Goal: Information Seeking & Learning: Learn about a topic

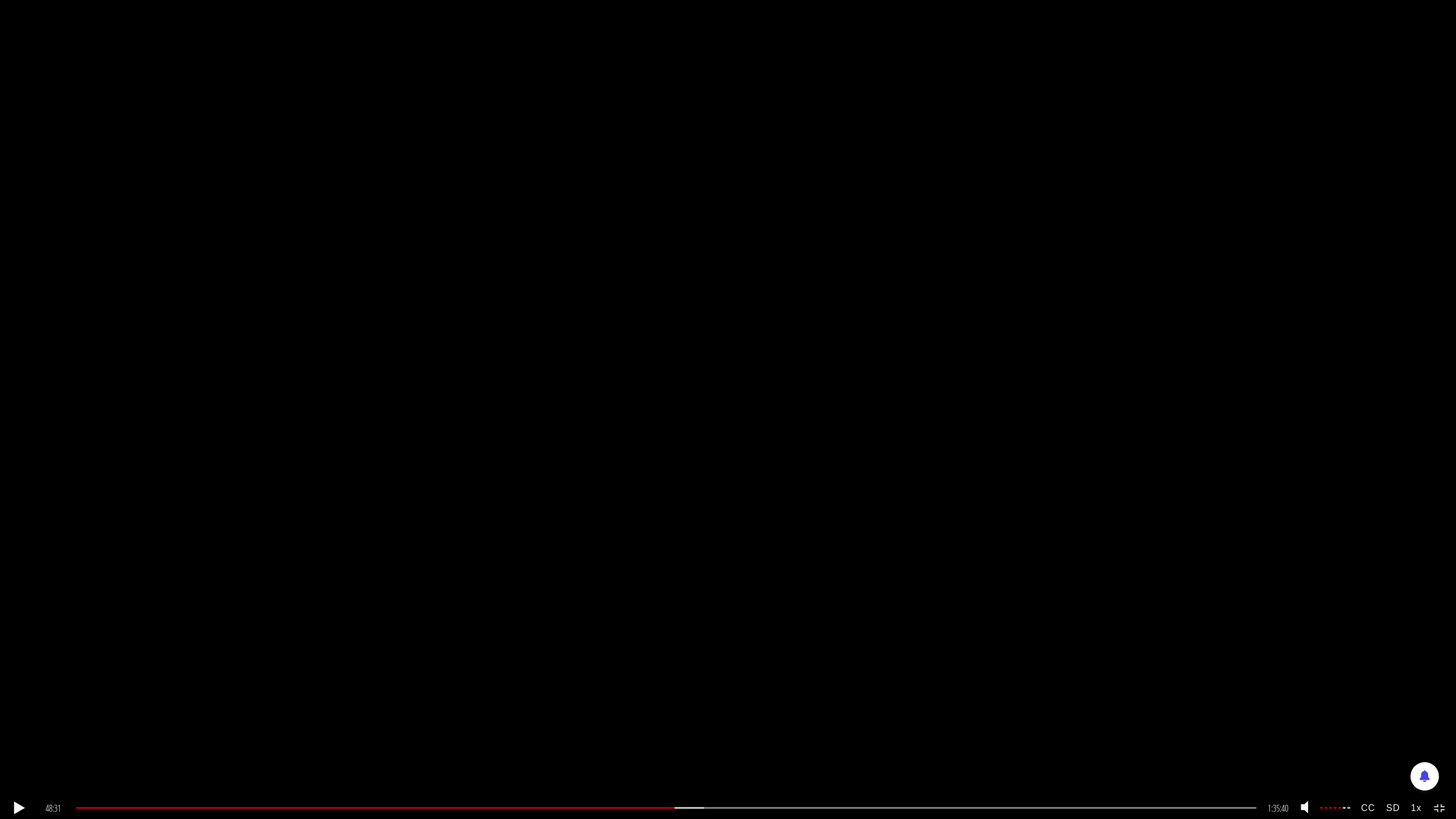
click at [1085, 678] on div ".a{fill:#000;opacity:0.65;}.b{fill:#fff;opacity:1.0;} .fp-color-play{opacity:0.…" at bounding box center [728, 409] width 1456 height 819
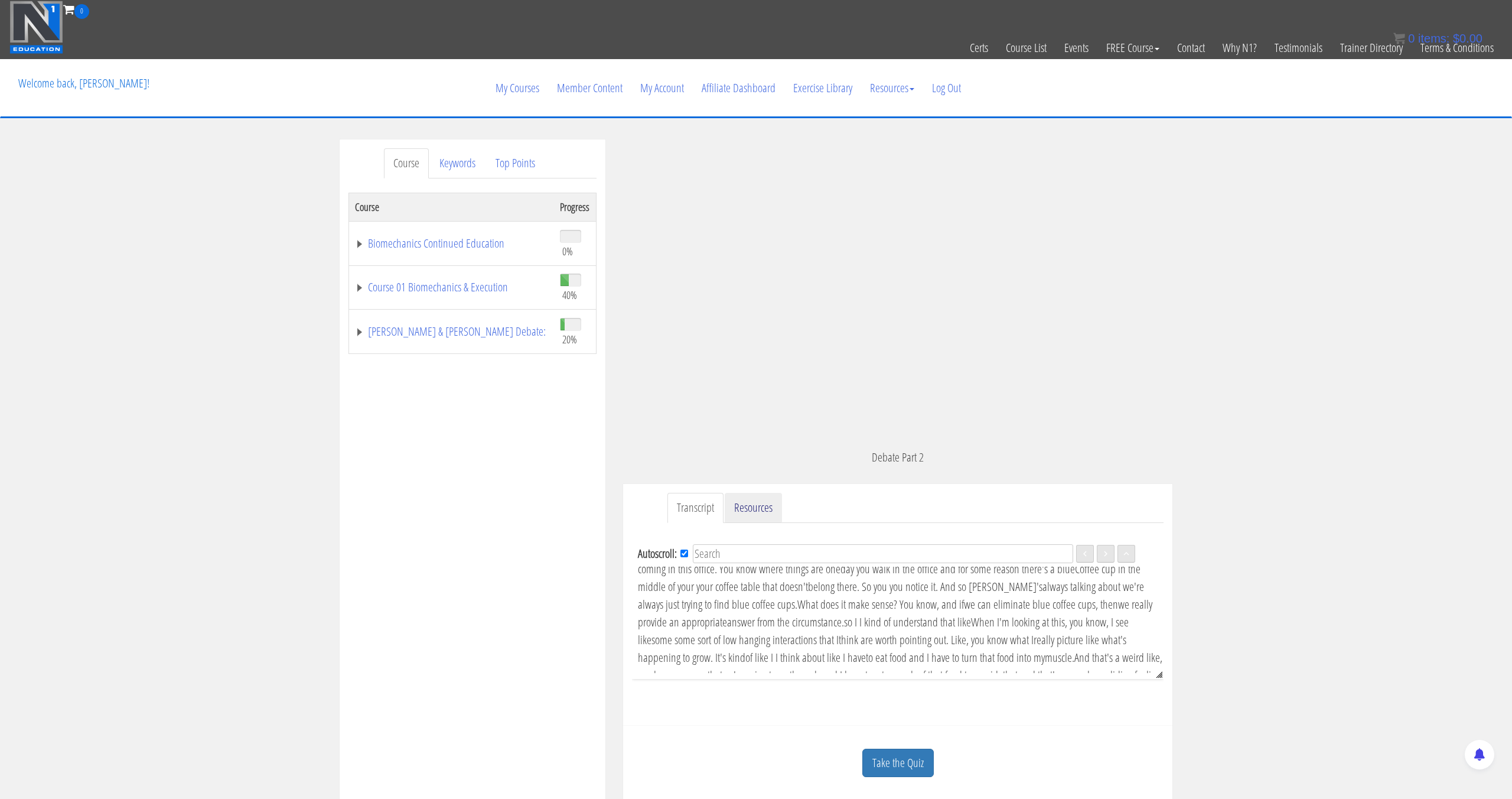
scroll to position [5693, 0]
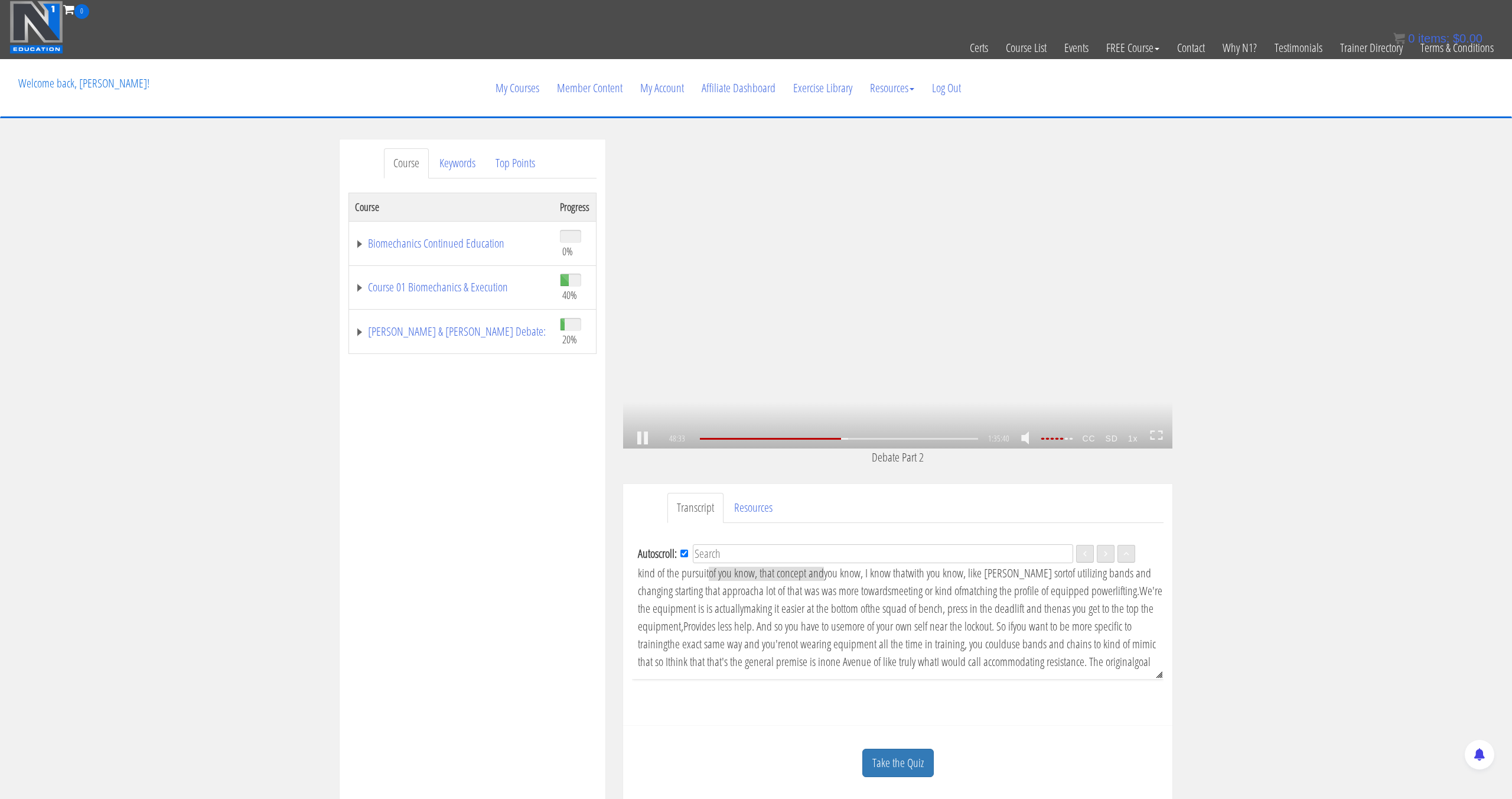
click at [699, 357] on div ".a{fill:#000;opacity:0.65;}.b{fill:#fff;opacity:1.0;} .fp-color-play{opacity:0.…" at bounding box center [898, 294] width 549 height 309
drag, startPoint x: 699, startPoint y: 357, endPoint x: 676, endPoint y: 342, distance: 27.5
click at [699, 357] on div ".a{fill:#000;opacity:0.65;}.b{fill:#fff;opacity:1.0;} .fp-color-play{opacity:0.…" at bounding box center [898, 294] width 549 height 309
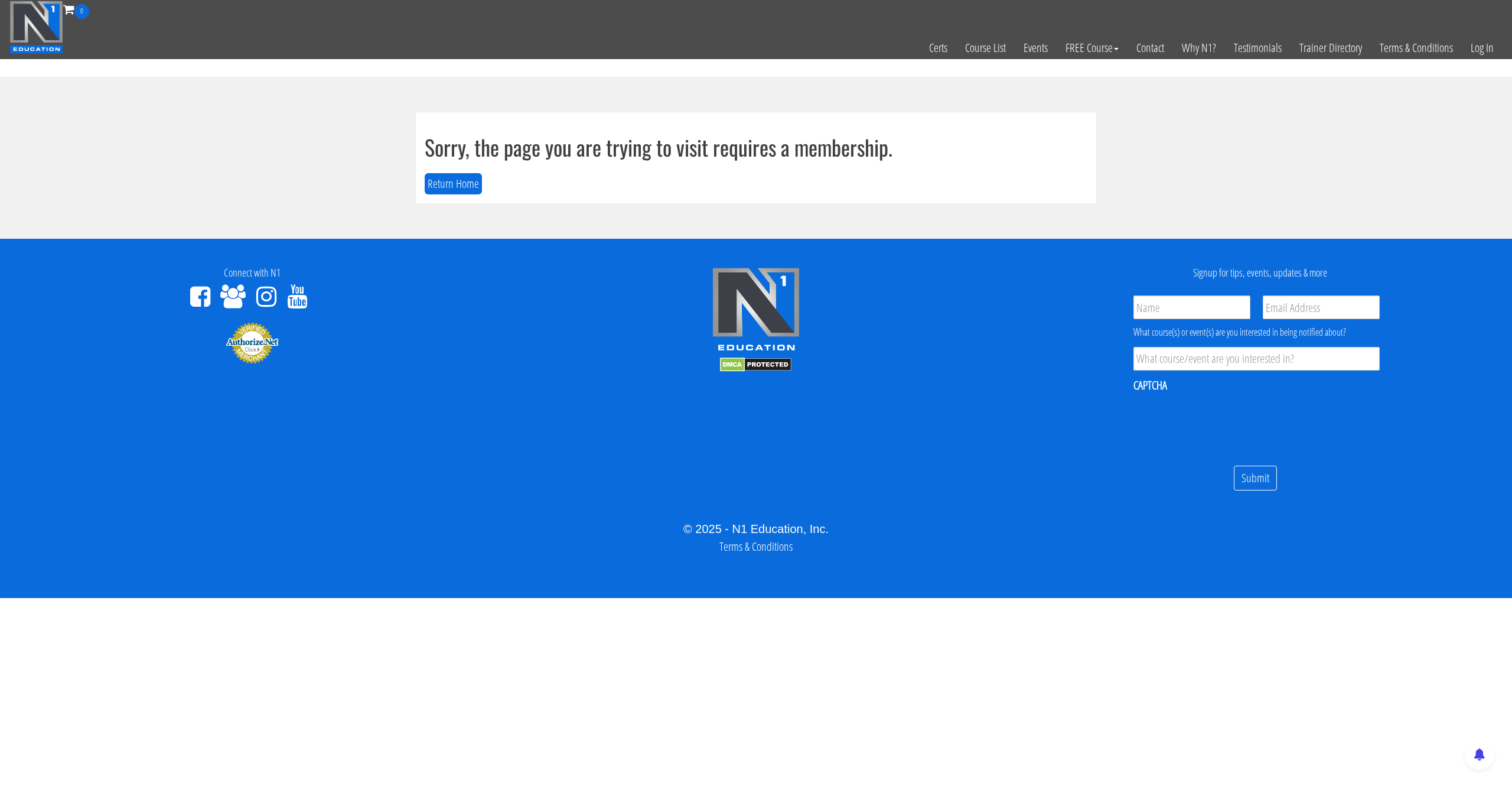
click at [465, 167] on div "Sorry, the page you are trying to visit requires a membership. Return Home" at bounding box center [756, 157] width 680 height 91
click at [466, 177] on button "Return Home" at bounding box center [453, 184] width 57 height 22
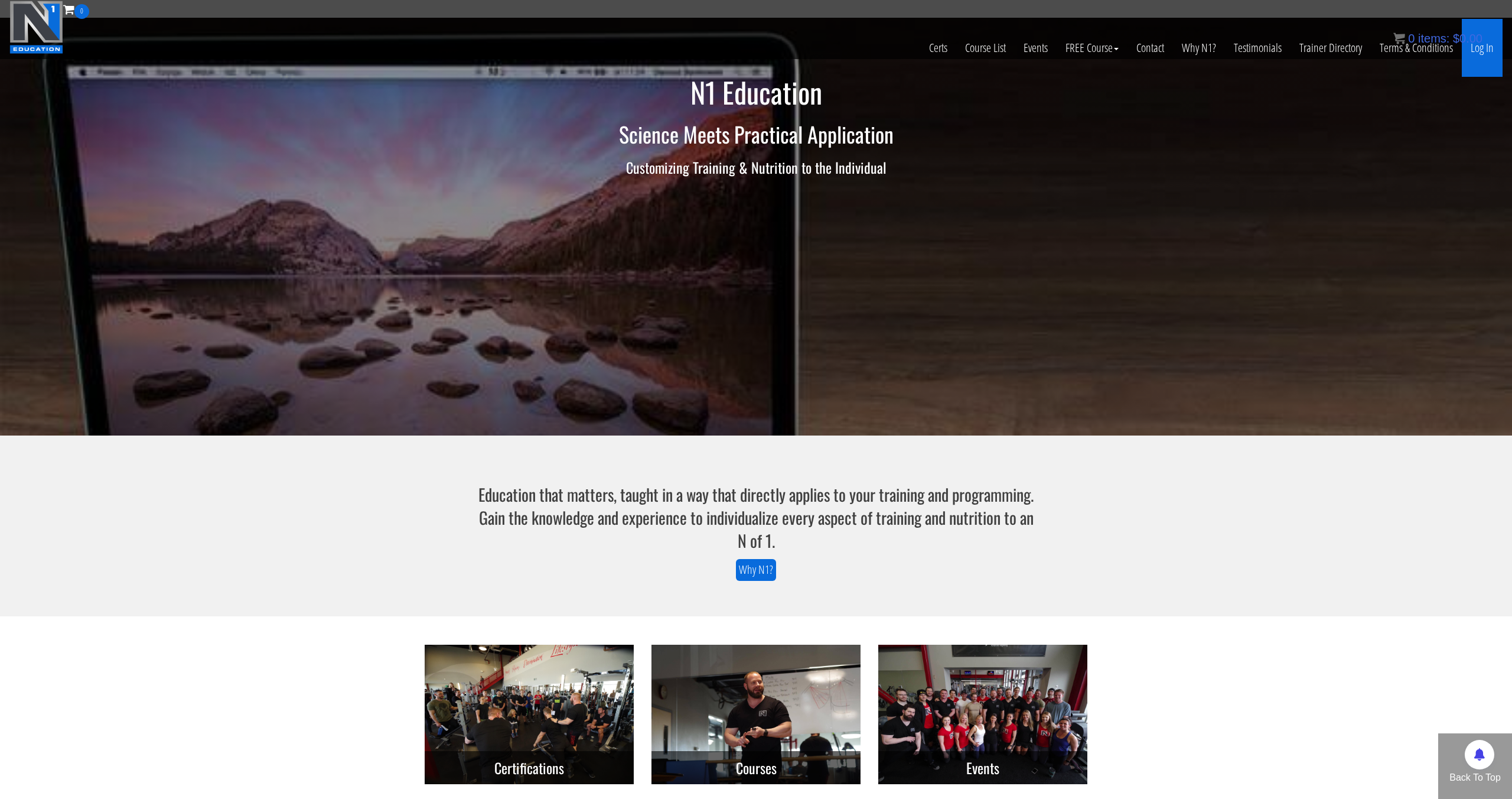
click at [1478, 55] on link "Log In" at bounding box center [1482, 48] width 41 height 58
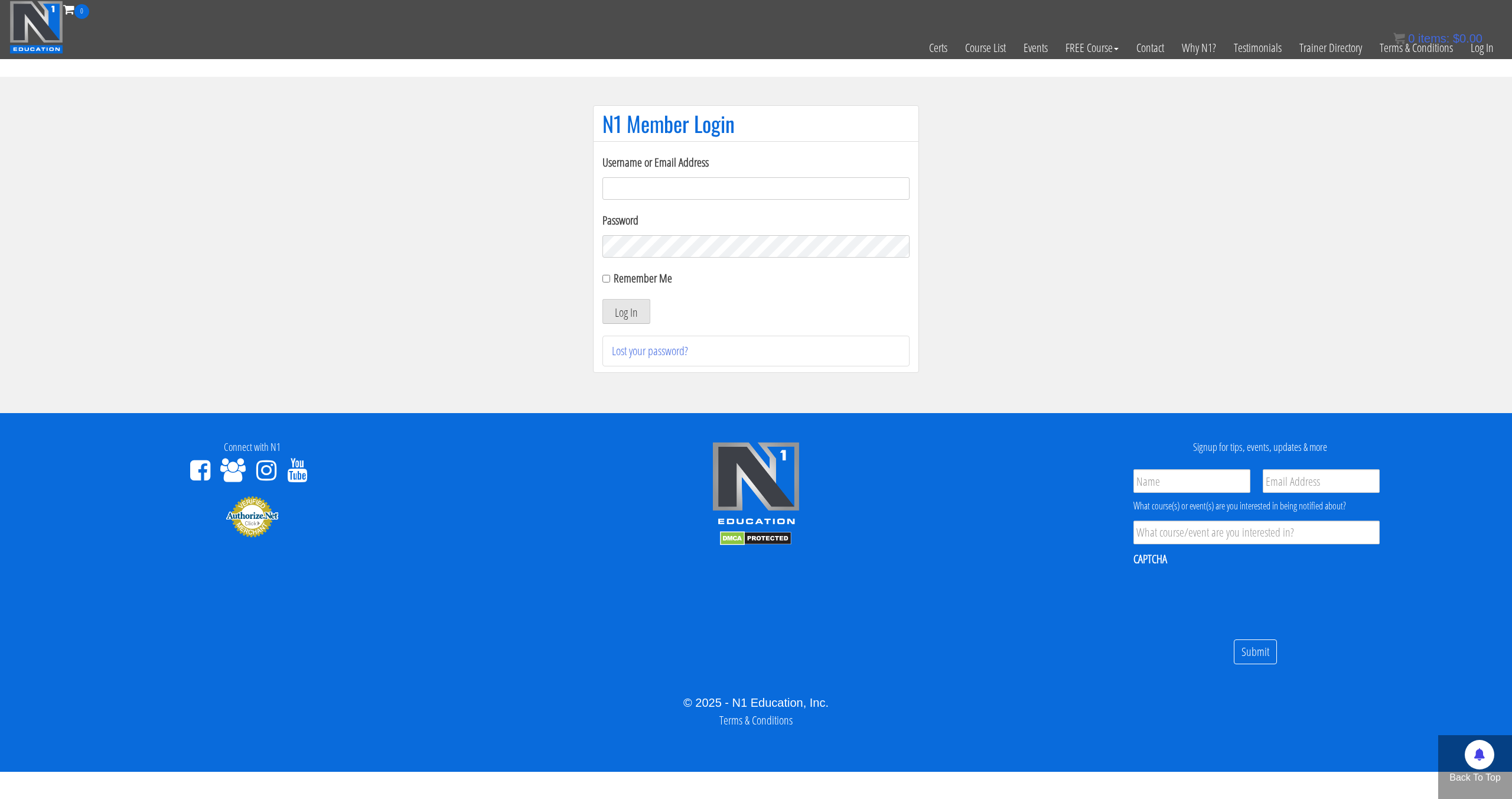
type input "[EMAIL_ADDRESS][DOMAIN_NAME]"
click at [603, 299] on button "Log In" at bounding box center [626, 312] width 48 height 25
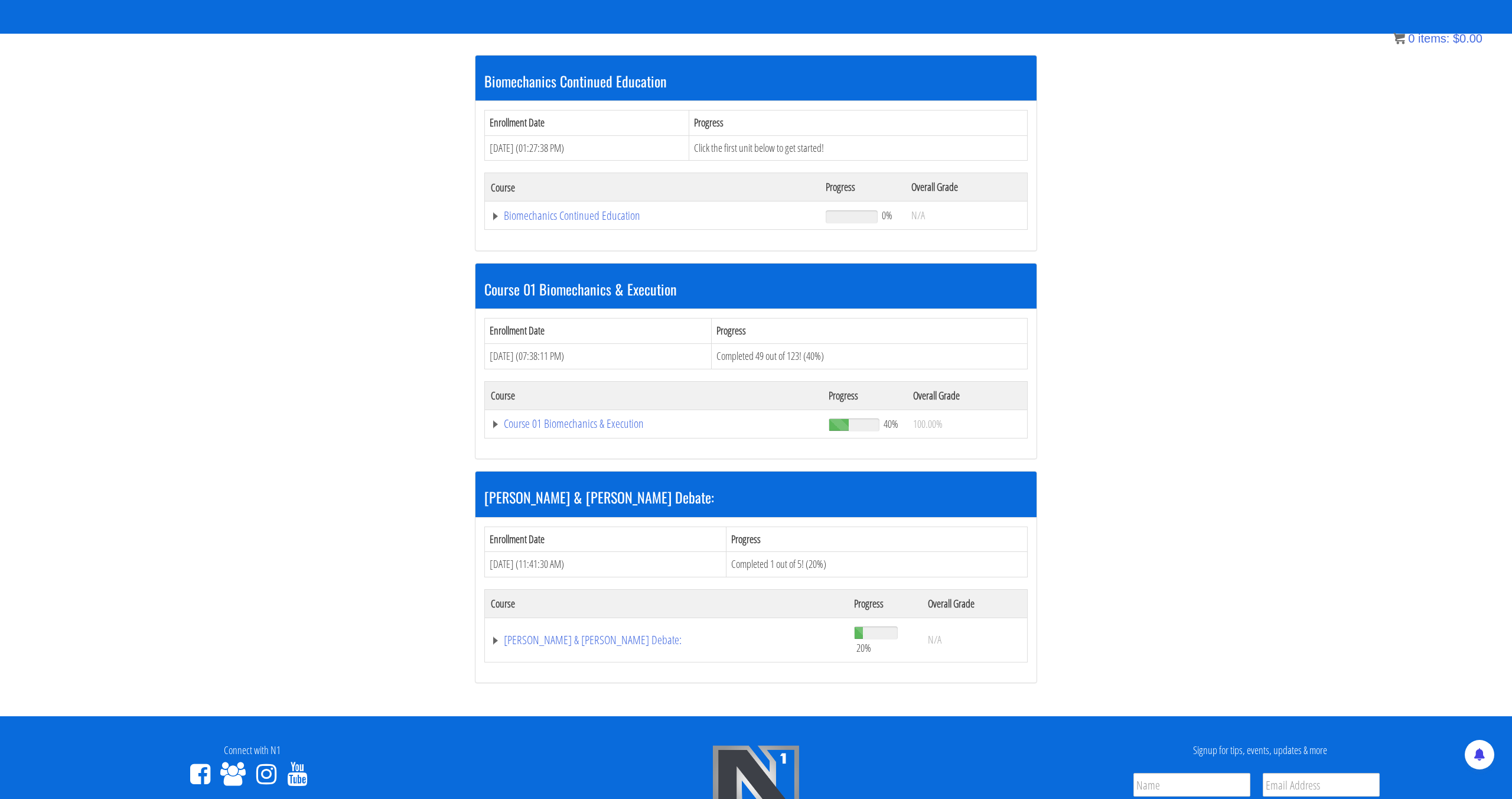
scroll to position [256, 0]
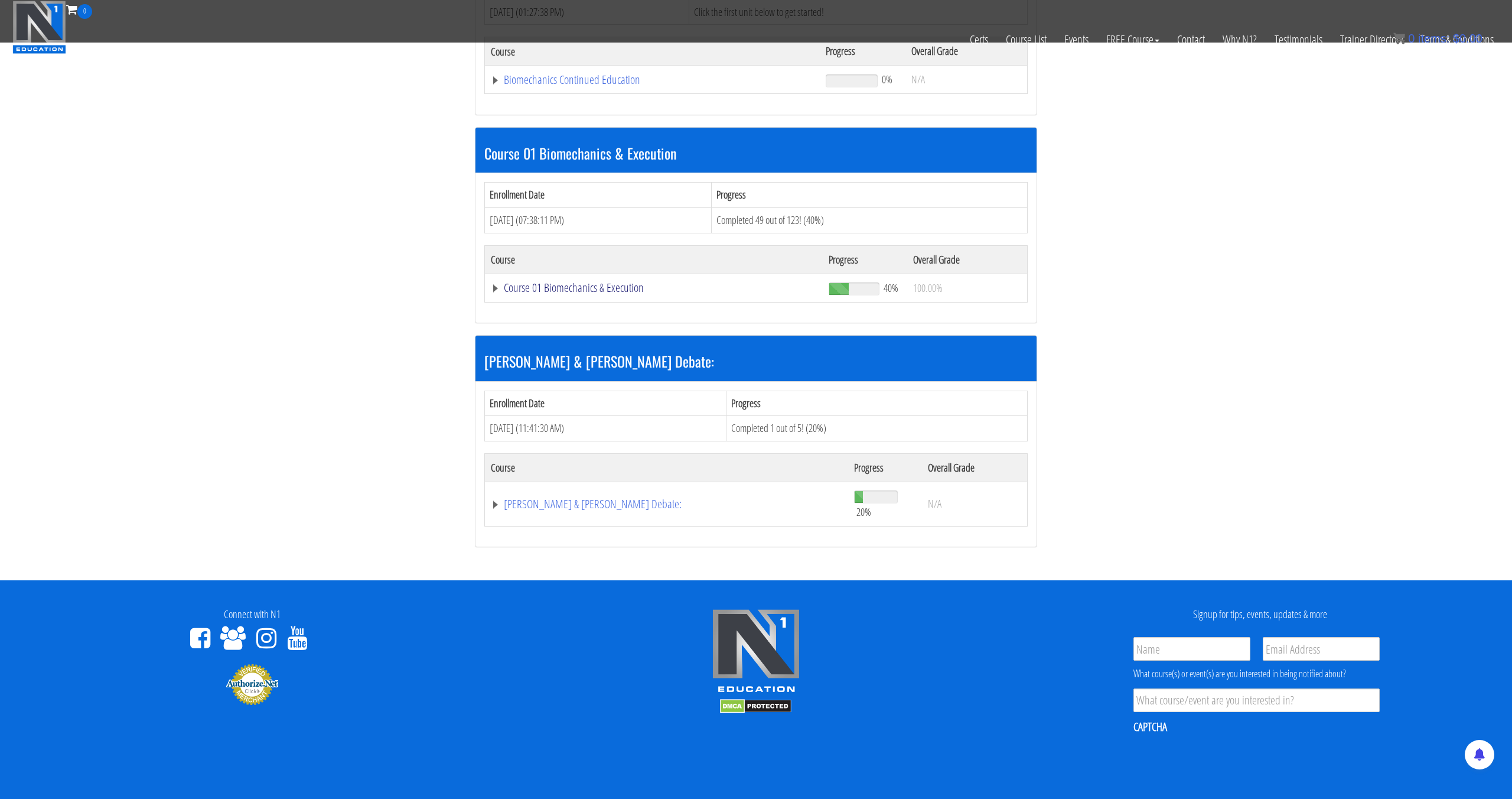
click at [626, 287] on link "Course 01 Biomechanics & Execution" at bounding box center [653, 287] width 326 height 12
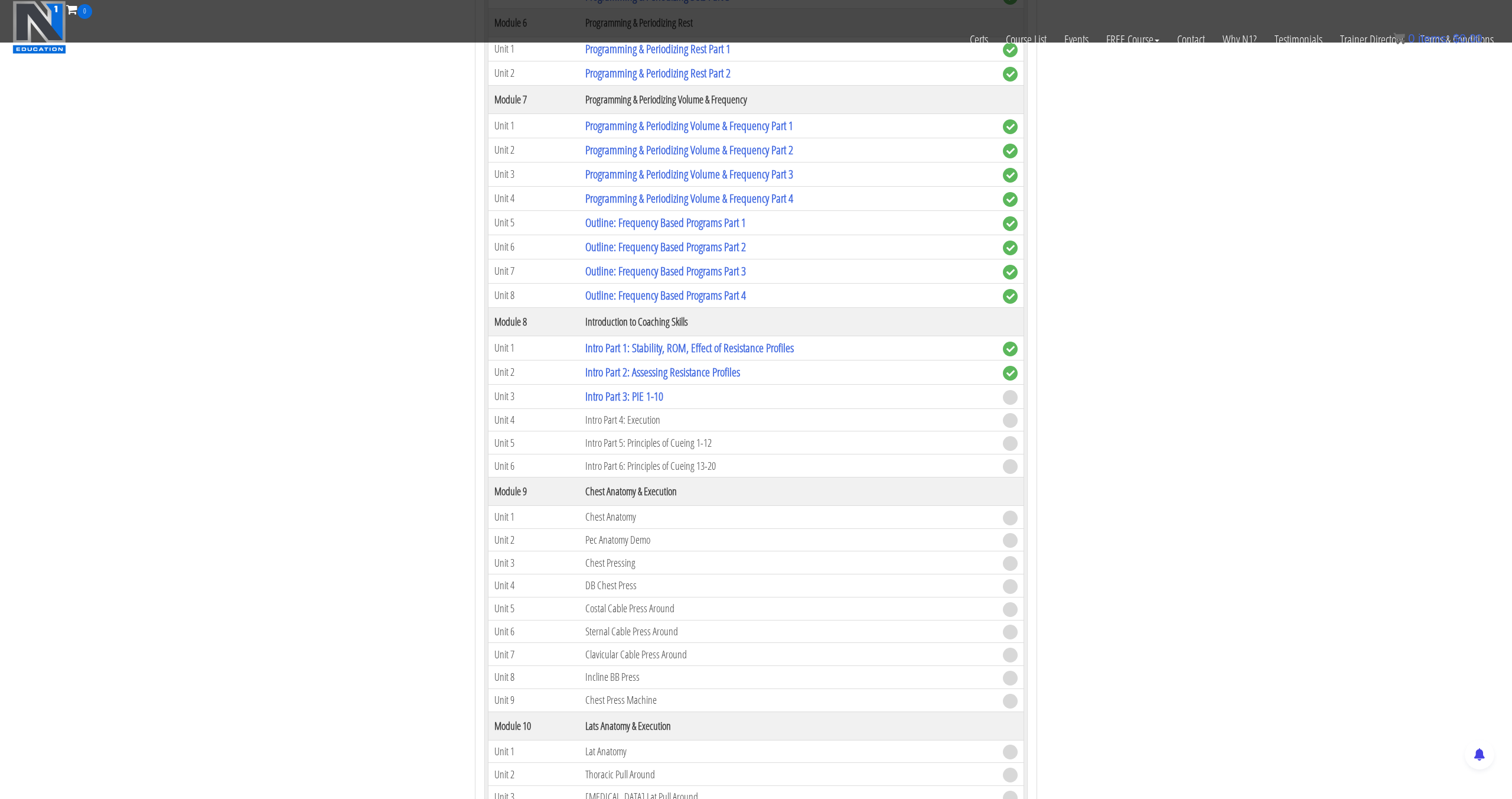
scroll to position [1620, 0]
click at [654, 384] on link "Intro Part 3: PIE 1-10" at bounding box center [624, 391] width 78 height 16
